Goal: Task Accomplishment & Management: Use online tool/utility

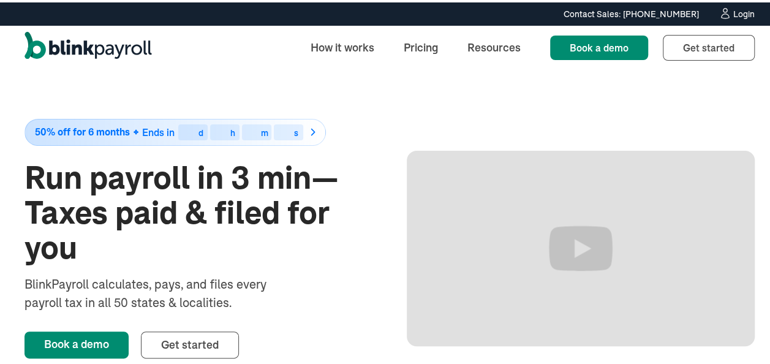
drag, startPoint x: 0, startPoint y: 0, endPoint x: 742, endPoint y: 11, distance: 742.2
click at [742, 11] on div "Login" at bounding box center [744, 11] width 21 height 9
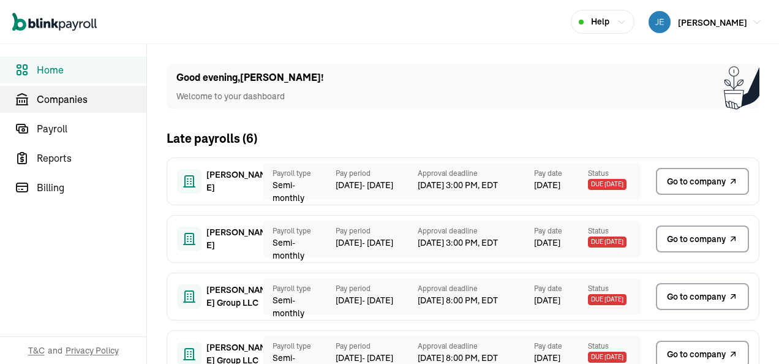
click at [82, 96] on span "Companies" at bounding box center [92, 99] width 110 height 15
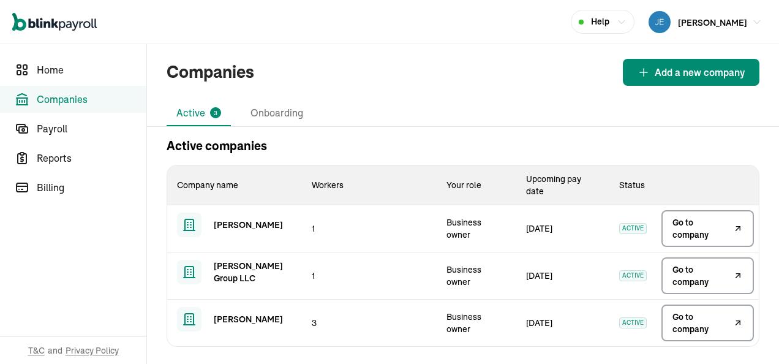
scroll to position [6, 0]
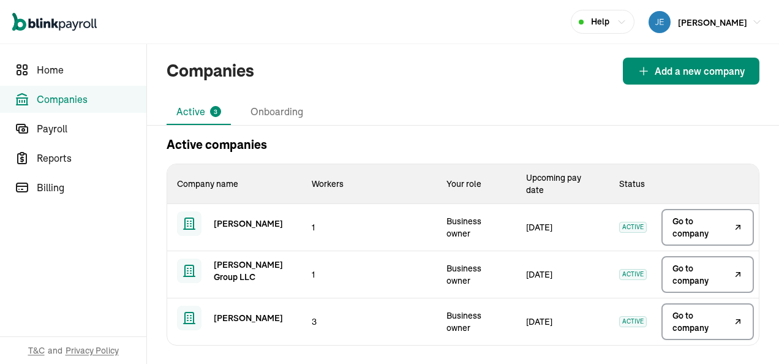
click at [699, 325] on span "Go to company" at bounding box center [702, 321] width 58 height 25
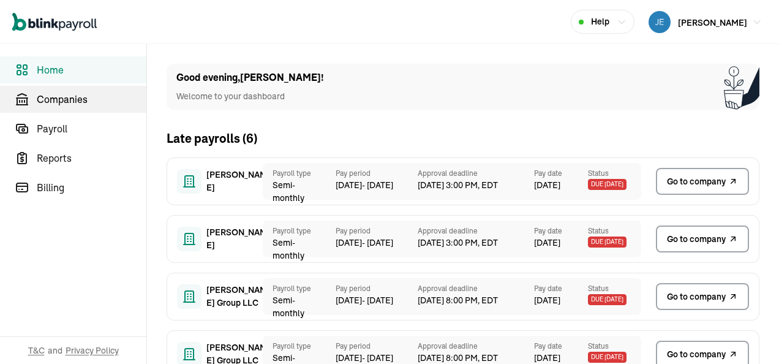
click at [82, 96] on span "Companies" at bounding box center [92, 99] width 110 height 15
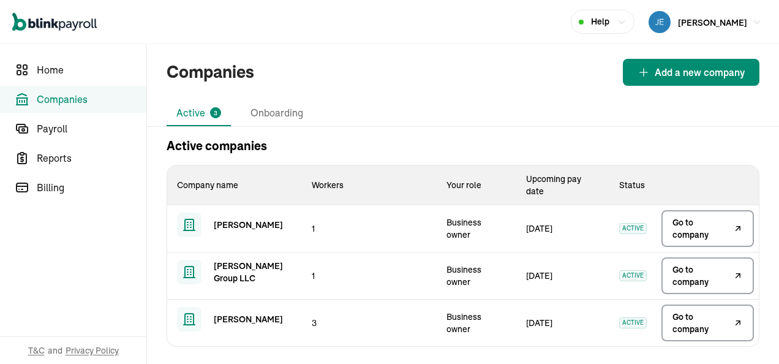
scroll to position [6, 0]
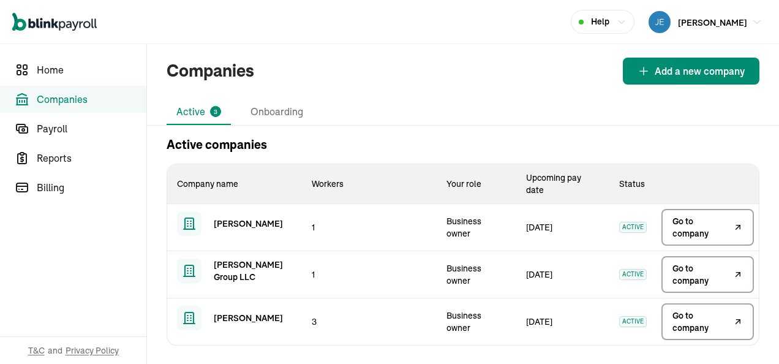
click at [699, 325] on span "Go to company" at bounding box center [702, 321] width 58 height 25
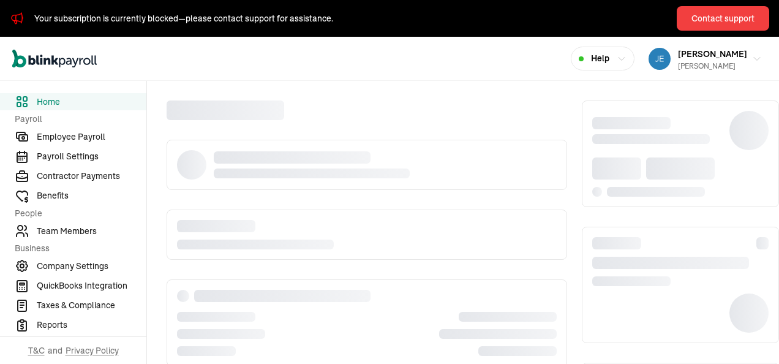
scroll to position [61, 0]
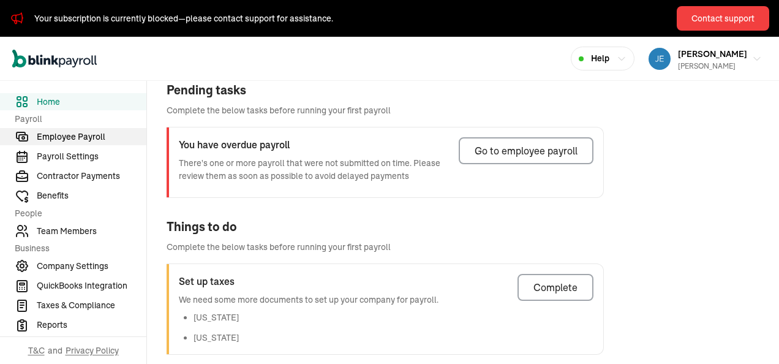
click at [93, 137] on span "Employee Payroll" at bounding box center [92, 137] width 110 height 13
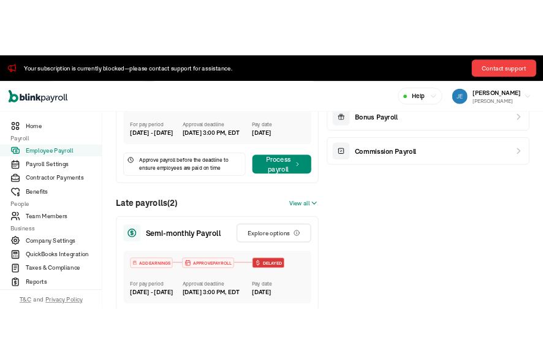
scroll to position [245, 0]
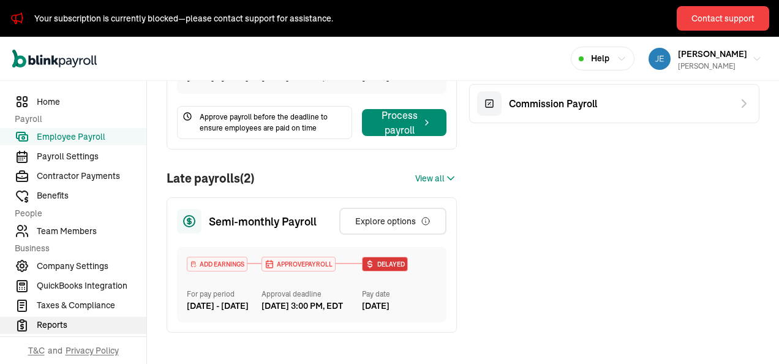
click at [74, 322] on span "Reports" at bounding box center [92, 325] width 110 height 13
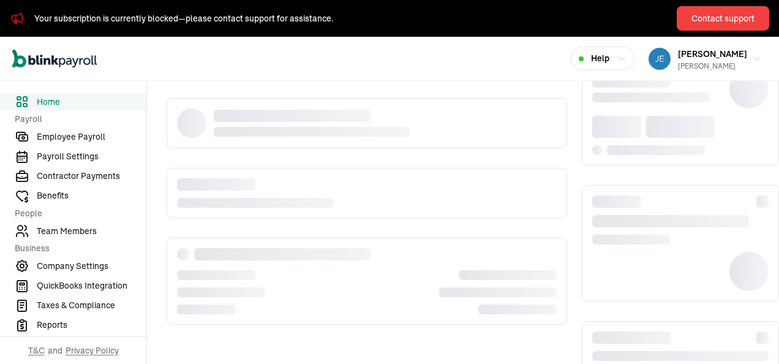
scroll to position [61, 0]
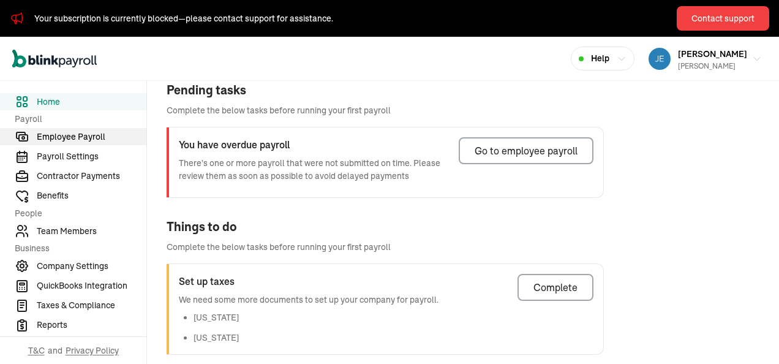
click at [93, 137] on span "Employee Payroll" at bounding box center [92, 137] width 110 height 13
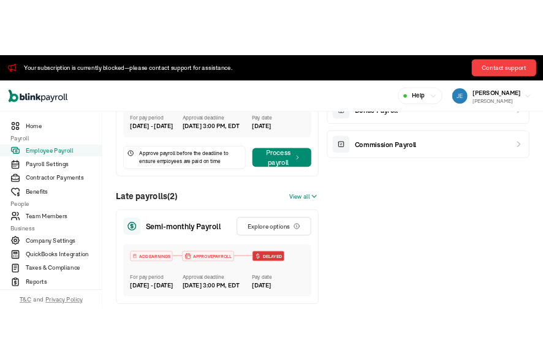
scroll to position [245, 0]
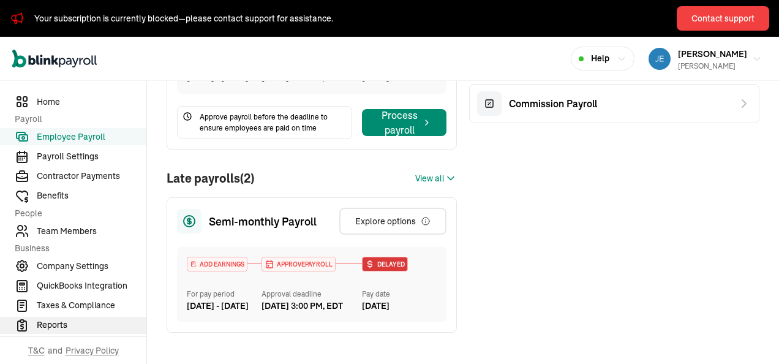
click at [74, 322] on span "Reports" at bounding box center [92, 325] width 110 height 13
